Goal: Participate in discussion: Engage in conversation with other users on a specific topic

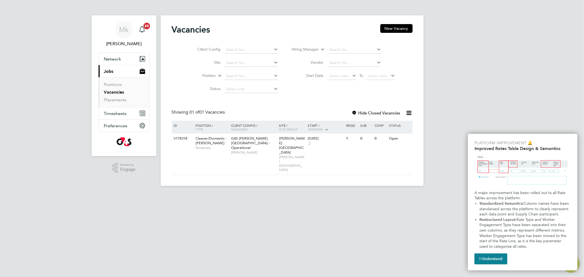
click at [116, 81] on ul "Positions Vacancies Placements" at bounding box center [124, 92] width 51 height 30
click at [117, 93] on link "Vacancies" at bounding box center [114, 92] width 20 height 5
click at [178, 135] on div "V178318" at bounding box center [182, 139] width 19 height 10
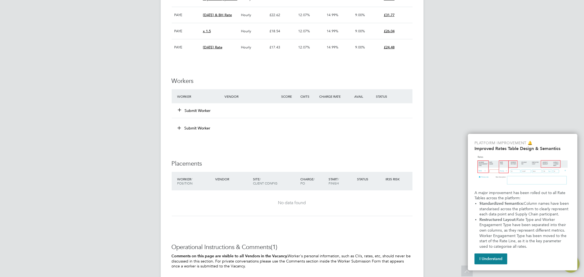
scroll to position [860, 0]
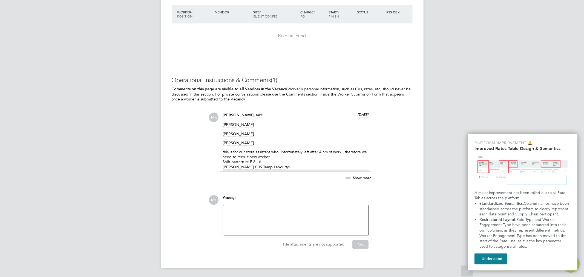
click at [279, 212] on div at bounding box center [296, 221] width 139 height 24
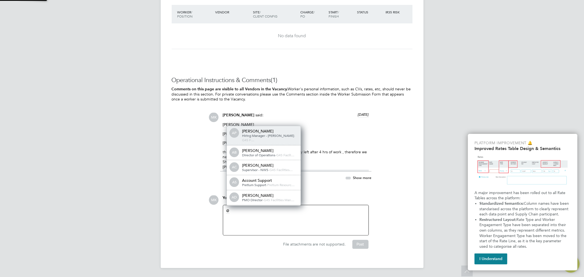
scroll to position [4, 55]
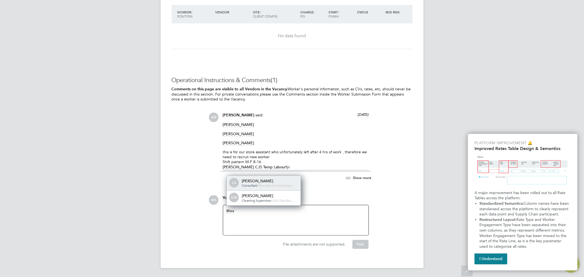
click at [290, 186] on div "Consultant - Recruitment Solutions…" at bounding box center [269, 186] width 55 height 4
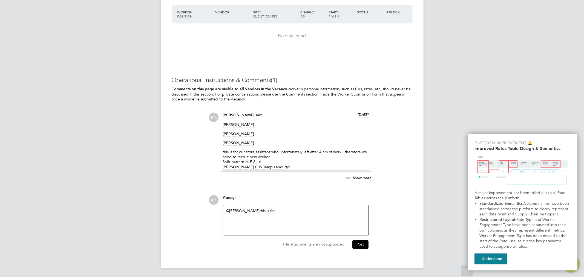
click at [281, 215] on div "@[PERSON_NAME] ​ this is for" at bounding box center [296, 221] width 139 height 24
click at [310, 211] on div "@[PERSON_NAME] ​ this is for [PERSON_NAME]-Enwefah" at bounding box center [296, 221] width 139 height 24
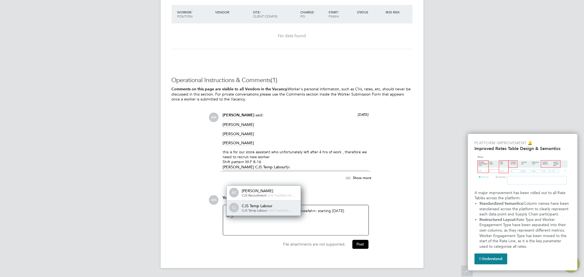
click at [287, 207] on div "CJS Temp Labour" at bounding box center [269, 206] width 55 height 5
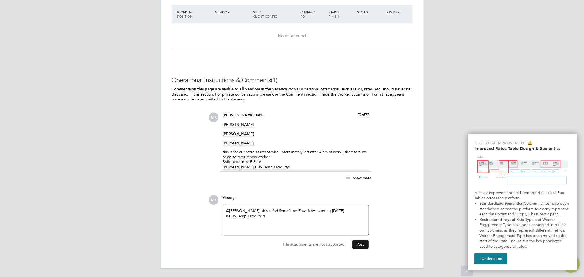
click at [358, 242] on button "Post" at bounding box center [361, 244] width 16 height 9
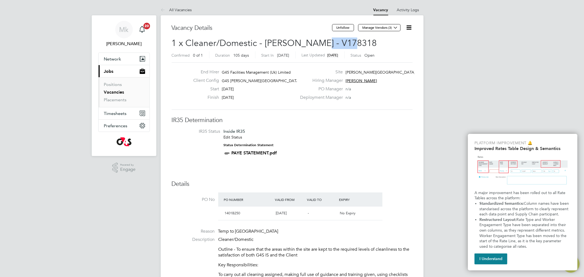
drag, startPoint x: 307, startPoint y: 39, endPoint x: 343, endPoint y: 41, distance: 36.0
click at [343, 41] on h2 "1 x Cleaner/Domestic - [PERSON_NAME] - V178318 Confirmed 0 of 1 Duration 105 da…" at bounding box center [292, 49] width 241 height 23
copy span "V178318"
